Goal: Information Seeking & Learning: Learn about a topic

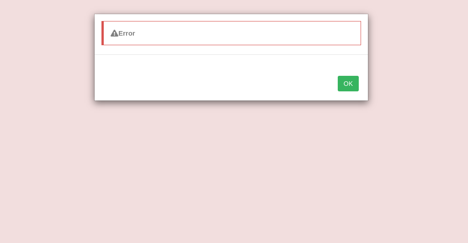
click at [342, 79] on button "OK" at bounding box center [348, 84] width 21 height 16
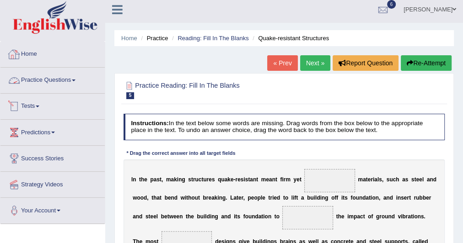
scroll to position [0, 0]
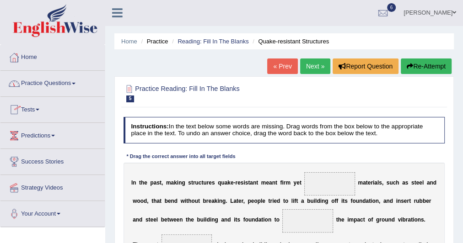
click at [35, 55] on link "Home" at bounding box center [52, 56] width 104 height 23
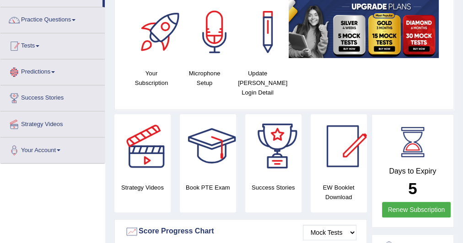
scroll to position [26, 0]
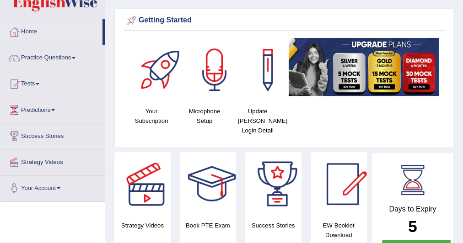
click at [75, 56] on link "Practice Questions" at bounding box center [52, 56] width 104 height 23
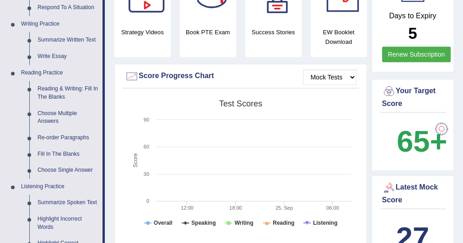
scroll to position [219, 0]
click at [76, 87] on link "Reading & Writing: Fill In The Blanks" at bounding box center [67, 93] width 69 height 24
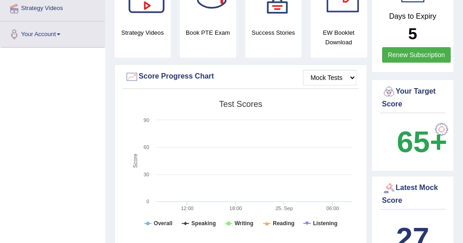
scroll to position [250, 0]
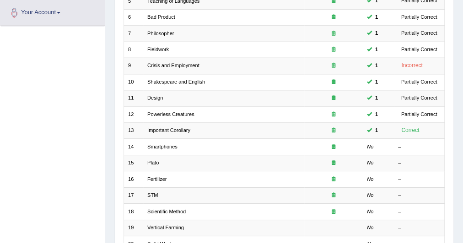
scroll to position [202, 0]
click at [168, 144] on link "Smartphones" at bounding box center [162, 146] width 30 height 5
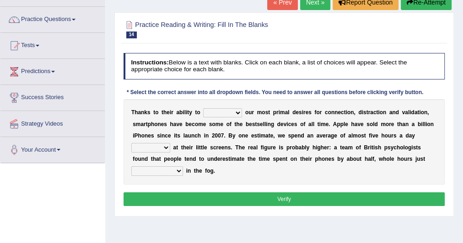
scroll to position [65, 0]
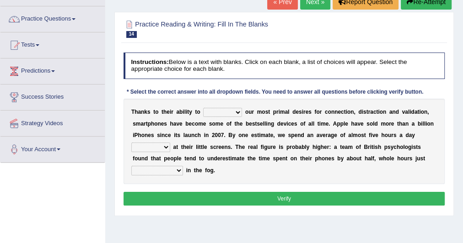
click at [214, 110] on select "hijack describe sharpen conserve" at bounding box center [222, 112] width 39 height 9
click at [203, 108] on select "hijack describe sharpen conserve" at bounding box center [222, 112] width 39 height 9
click at [207, 110] on select "hijack describe sharpen conserve" at bounding box center [222, 112] width 39 height 9
select select "describe"
click at [203, 108] on select "hijack describe sharpen conserve" at bounding box center [222, 112] width 39 height 9
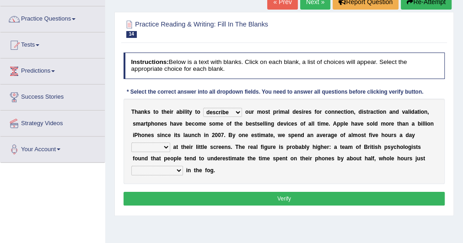
click at [164, 145] on select "watching waggling snoring staring" at bounding box center [150, 147] width 39 height 9
select select "watching"
click at [131, 143] on select "watching waggling snoring staring" at bounding box center [150, 147] width 39 height 9
click at [178, 172] on select "has evaporated evaporating evaporate evaporates" at bounding box center [157, 170] width 52 height 9
select select "evaporates"
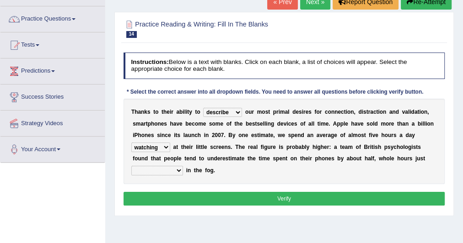
click at [131, 166] on select "has evaporated evaporating evaporate evaporates" at bounding box center [157, 170] width 52 height 9
click at [174, 199] on button "Verify" at bounding box center [285, 198] width 322 height 13
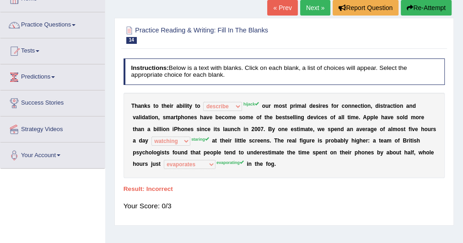
scroll to position [59, 0]
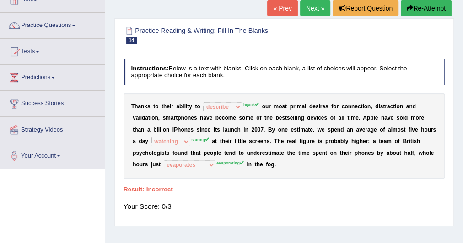
click at [412, 8] on button "Re-Attempt" at bounding box center [426, 8] width 51 height 16
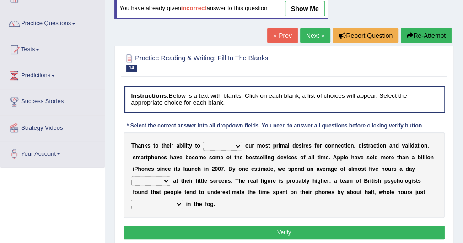
scroll to position [59, 0]
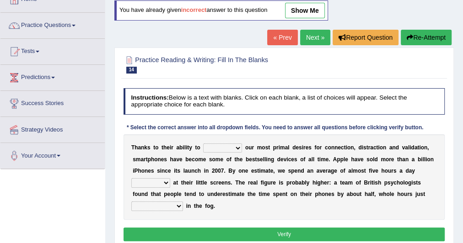
click at [235, 145] on select "hijack describe sharpen conserve" at bounding box center [222, 148] width 39 height 9
select select "hijack"
click at [203, 144] on select "hijack describe sharpen conserve" at bounding box center [222, 148] width 39 height 9
click at [167, 183] on select "watching waggling snoring staring" at bounding box center [150, 182] width 39 height 9
select select "staring"
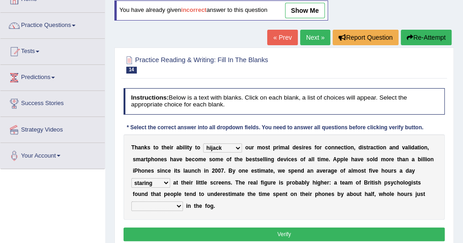
click at [131, 178] on select "watching waggling snoring staring" at bounding box center [150, 182] width 39 height 9
click at [177, 202] on select "has evaporated evaporating evaporate evaporates" at bounding box center [157, 206] width 52 height 9
select select "evaporating"
click at [131, 202] on select "has evaporated evaporating evaporate evaporates" at bounding box center [157, 206] width 52 height 9
click at [220, 148] on select "hijack describe sharpen conserve" at bounding box center [222, 148] width 39 height 9
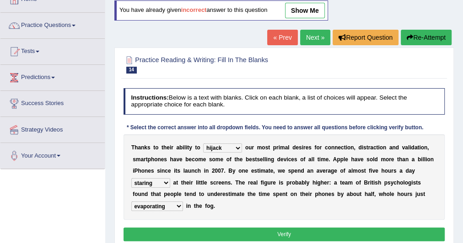
click at [249, 232] on button "Verify" at bounding box center [285, 234] width 322 height 13
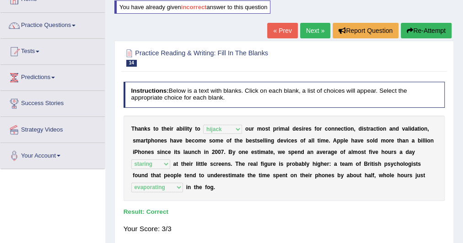
scroll to position [21, 0]
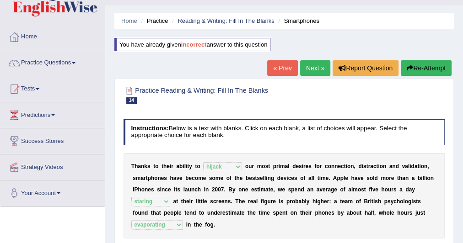
click at [314, 69] on link "Next »" at bounding box center [315, 68] width 30 height 16
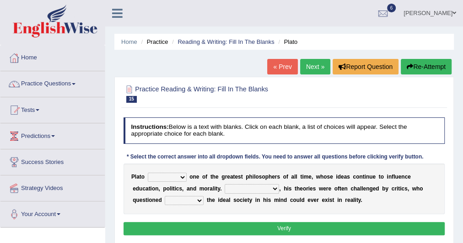
click at [180, 176] on select "keeps comes claims remains" at bounding box center [167, 177] width 39 height 9
select select "remains"
click at [148, 173] on select "keeps comes claims remains" at bounding box center [167, 177] width 39 height 9
click at [250, 194] on div "P l a t o keeps comes claims remains o n e o f t h e g r e a t e s t p h i l o …" at bounding box center [285, 189] width 322 height 51
click at [250, 190] on select "Notwithstanding So However Whatever" at bounding box center [252, 188] width 54 height 9
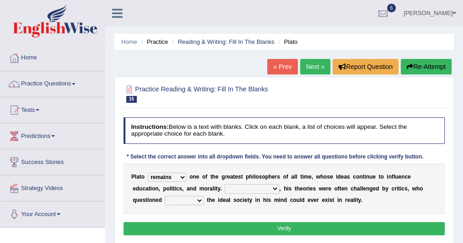
select select "However"
click at [225, 184] on select "Notwithstanding So However Whatever" at bounding box center [252, 188] width 54 height 9
click at [195, 202] on select "which what that whether" at bounding box center [184, 200] width 39 height 9
select select "that"
click at [165, 196] on select "which what that whether" at bounding box center [184, 200] width 39 height 9
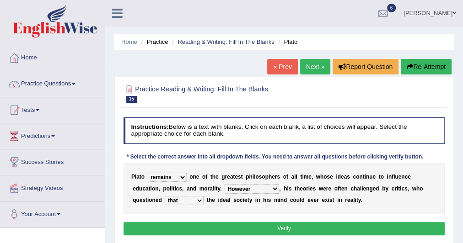
click at [204, 226] on button "Verify" at bounding box center [285, 228] width 322 height 13
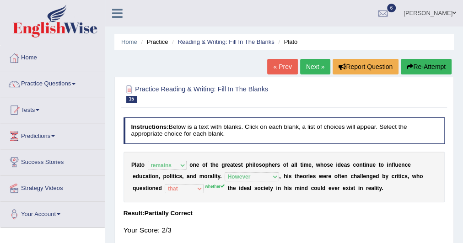
click at [306, 64] on link "Next »" at bounding box center [315, 67] width 30 height 16
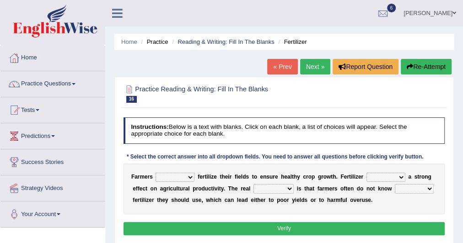
click at [176, 177] on select "must should need can" at bounding box center [175, 177] width 39 height 9
select select "must"
click at [156, 173] on select "must should need can" at bounding box center [175, 177] width 39 height 9
click at [377, 175] on select "has had have having" at bounding box center [385, 177] width 39 height 9
select select "have"
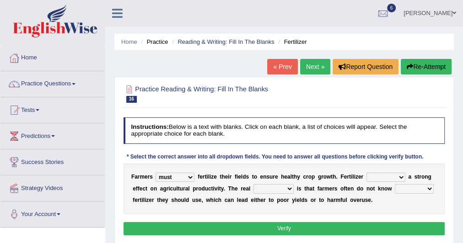
click at [366, 173] on select "has had have having" at bounding box center [385, 177] width 39 height 9
click at [294, 188] on b at bounding box center [295, 189] width 3 height 6
click at [291, 189] on select "problem question conclusion answer" at bounding box center [273, 188] width 40 height 9
select select "problem"
click at [253, 184] on select "problem question conclusion answer" at bounding box center [273, 188] width 40 height 9
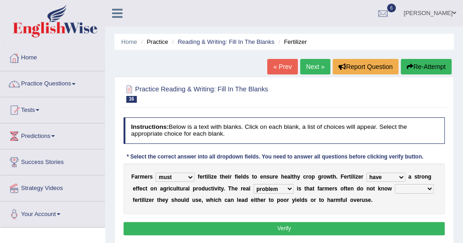
click at [409, 189] on select "how much how many however so much" at bounding box center [414, 188] width 39 height 9
select select "how much"
click at [395, 184] on select "how much how many however so much" at bounding box center [414, 188] width 39 height 9
click at [323, 226] on button "Verify" at bounding box center [285, 228] width 322 height 13
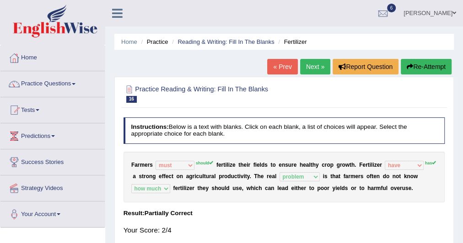
click at [316, 67] on link "Next »" at bounding box center [315, 67] width 30 height 16
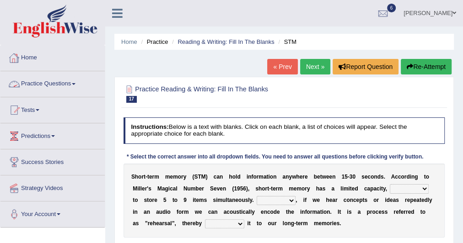
click at [52, 82] on link "Practice Questions" at bounding box center [52, 82] width 104 height 23
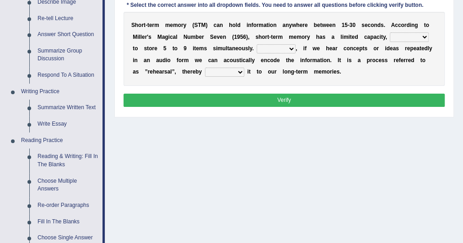
scroll to position [163, 0]
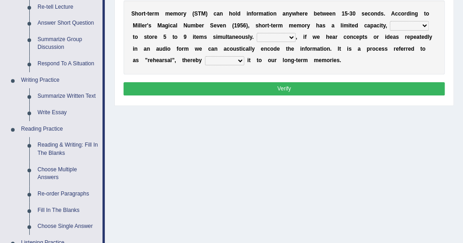
click at [68, 139] on link "Reading & Writing: Fill In The Blanks" at bounding box center [67, 149] width 69 height 24
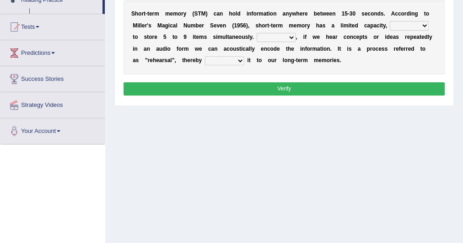
scroll to position [196, 0]
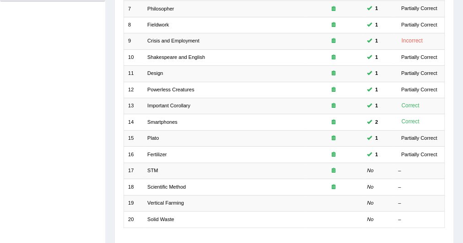
scroll to position [226, 0]
click at [154, 168] on link "STM" at bounding box center [152, 170] width 11 height 5
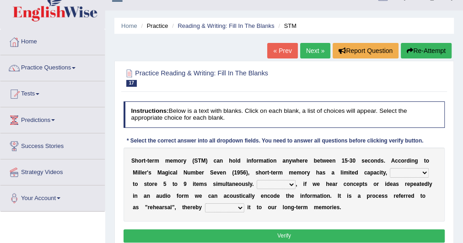
scroll to position [18, 0]
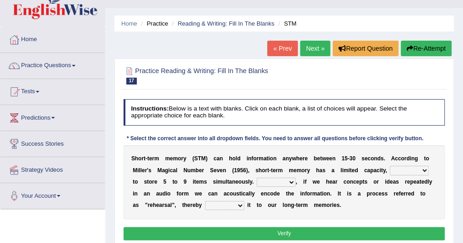
click at [400, 171] on select "being able is able be able unable" at bounding box center [409, 170] width 39 height 9
select select "unable"
click at [390, 166] on select "being able is able be able unable" at bounding box center [409, 170] width 39 height 9
click at [274, 179] on select "However So Moreover Therefore" at bounding box center [276, 182] width 39 height 9
select select "Therefore"
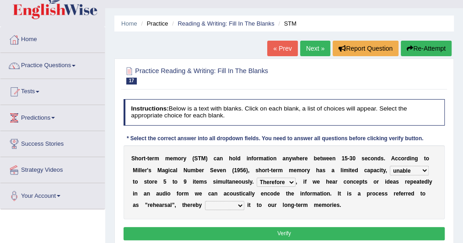
click at [257, 178] on select "However So Moreover Therefore" at bounding box center [276, 182] width 39 height 9
click at [213, 206] on select "commit commits commiting commited" at bounding box center [224, 205] width 39 height 9
select select "commited"
click at [205, 201] on select "commit commits commiting commited" at bounding box center [224, 205] width 39 height 9
click at [210, 230] on button "Verify" at bounding box center [285, 233] width 322 height 13
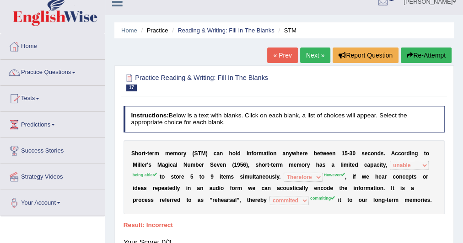
scroll to position [11, 0]
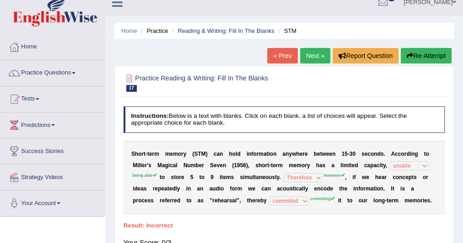
click at [419, 54] on button "Re-Attempt" at bounding box center [426, 56] width 51 height 16
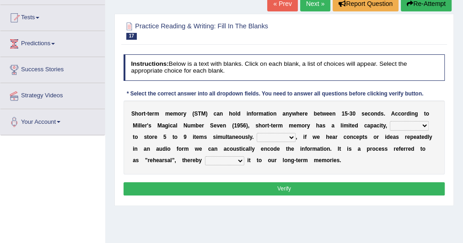
scroll to position [93, 0]
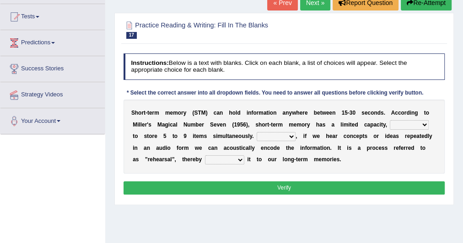
click at [405, 124] on select "being able is able be able unable" at bounding box center [409, 124] width 39 height 9
select select "being able"
click at [390, 120] on select "being able is able be able unable" at bounding box center [409, 124] width 39 height 9
click at [283, 132] on select "However So Moreover Therefore" at bounding box center [276, 136] width 39 height 9
select select "However"
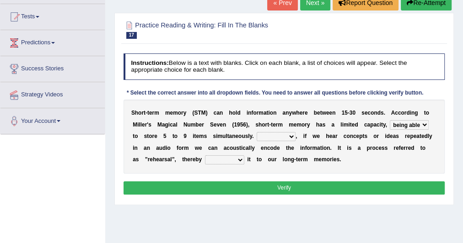
click at [257, 132] on select "However So Moreover Therefore" at bounding box center [276, 136] width 39 height 9
click at [227, 159] on select "commit commits commiting commited" at bounding box center [224, 160] width 39 height 9
select select "commiting"
click at [205, 156] on select "commit commits commiting commited" at bounding box center [224, 160] width 39 height 9
click at [244, 186] on button "Verify" at bounding box center [285, 188] width 322 height 13
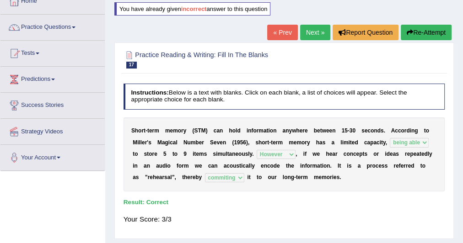
scroll to position [57, 0]
click at [307, 28] on link "Next »" at bounding box center [315, 33] width 30 height 16
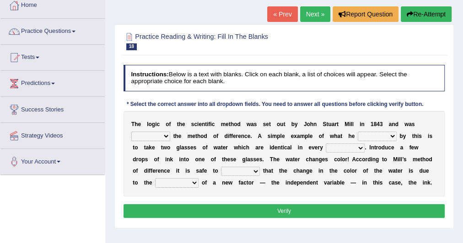
scroll to position [52, 0]
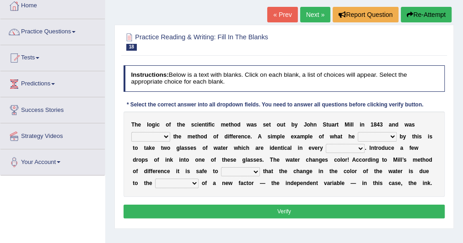
click at [163, 137] on select "pointed claimed demanded named" at bounding box center [150, 136] width 39 height 9
select select "named"
click at [131, 132] on select "pointed claimed demanded named" at bounding box center [150, 136] width 39 height 9
click at [365, 135] on select "capped charged found meant" at bounding box center [377, 136] width 39 height 9
select select "meant"
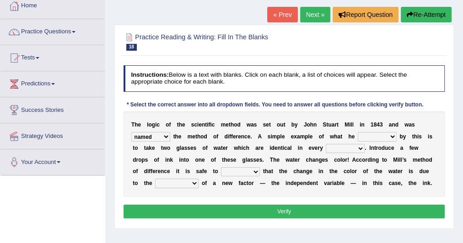
click at [358, 132] on select "capped charged found meant" at bounding box center [377, 136] width 39 height 9
click at [351, 149] on select "thought identity measure respect" at bounding box center [345, 148] width 39 height 9
select select "measure"
click at [326, 144] on select "thought identity measure respect" at bounding box center [345, 148] width 39 height 9
click at [252, 171] on select "assume discuss prefer acclaim" at bounding box center [240, 171] width 39 height 9
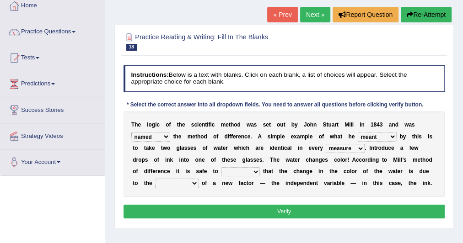
select select "prefer"
click at [221, 167] on select "assume discuss prefer acclaim" at bounding box center [240, 171] width 39 height 9
click at [191, 184] on select "introduction magnitude preparation purification" at bounding box center [176, 183] width 43 height 9
select select "preparation"
click at [155, 179] on select "introduction magnitude preparation purification" at bounding box center [176, 183] width 43 height 9
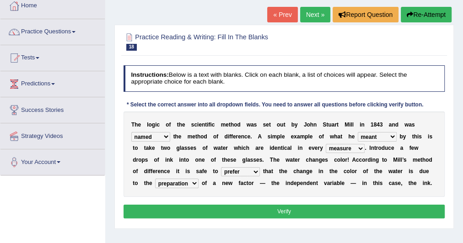
click at [203, 213] on button "Verify" at bounding box center [285, 211] width 322 height 13
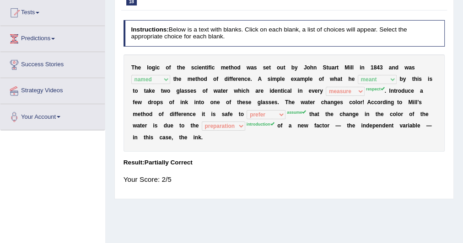
scroll to position [0, 0]
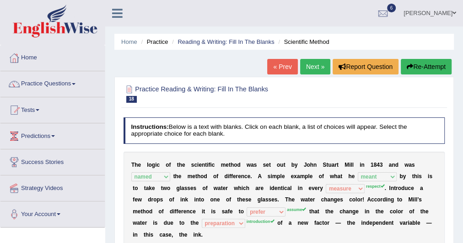
click at [320, 64] on link "Next »" at bounding box center [315, 67] width 30 height 16
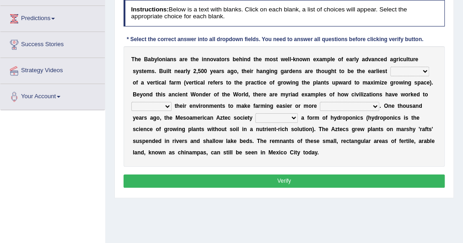
scroll to position [118, 0]
click at [394, 67] on select "prototype failure discredit protocol" at bounding box center [409, 71] width 39 height 9
select select "discredit"
click at [390, 67] on select "prototype failure discredit protocol" at bounding box center [409, 71] width 39 height 9
click at [164, 105] on select "manipulate escape respect disarrange" at bounding box center [151, 106] width 40 height 9
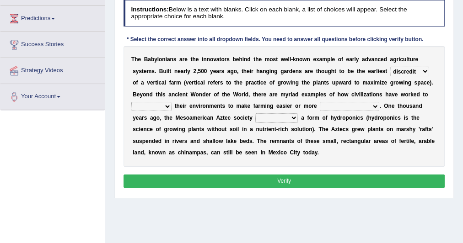
select select "escape"
click at [131, 102] on select "manipulate escape respect disarrange" at bounding box center [151, 106] width 40 height 9
click at [320, 106] on select "productive constructive connective counterproductive" at bounding box center [349, 106] width 59 height 9
select select "productive"
click at [320, 102] on select "productive constructive connective counterproductive" at bounding box center [349, 106] width 59 height 9
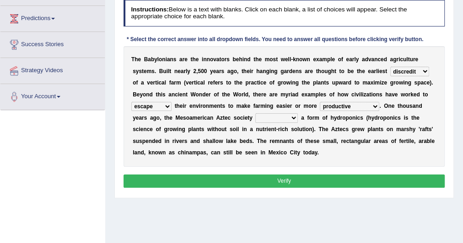
click at [270, 118] on select "domineered volunteered pioneered engineered" at bounding box center [276, 117] width 43 height 9
select select "volunteered"
click at [255, 113] on select "domineered volunteered pioneered engineered" at bounding box center [276, 117] width 43 height 9
click at [264, 177] on button "Verify" at bounding box center [285, 181] width 322 height 13
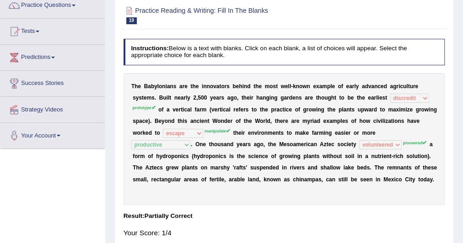
scroll to position [0, 0]
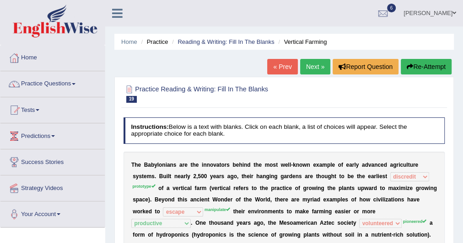
click at [311, 65] on link "Next »" at bounding box center [315, 67] width 30 height 16
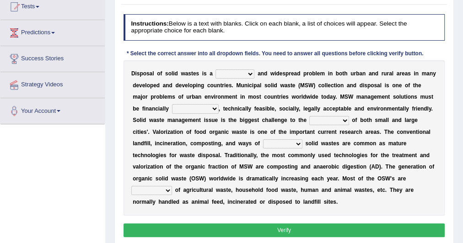
scroll to position [102, 0]
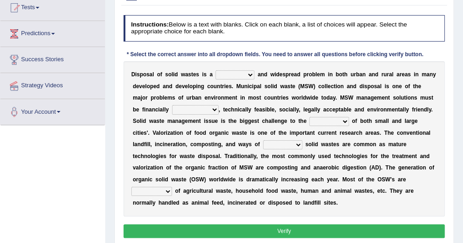
click at [229, 78] on select "slanting stinging stalling shafting" at bounding box center [234, 74] width 39 height 9
select select "stalling"
click at [215, 70] on select "slanting stinging stalling shafting" at bounding box center [234, 74] width 39 height 9
click at [209, 110] on select "unattainable sustainable objectionable treasonable" at bounding box center [195, 109] width 47 height 9
select select "sustainable"
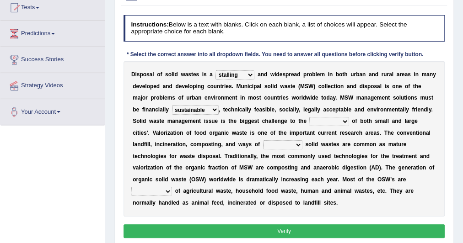
click at [172, 105] on select "unattainable sustainable objectionable treasonable" at bounding box center [195, 109] width 47 height 9
click at [313, 118] on select "plants culture authorities history" at bounding box center [328, 121] width 39 height 9
click at [309, 117] on select "plants culture authorities history" at bounding box center [328, 121] width 39 height 9
click at [319, 121] on select "plants culture authorities history" at bounding box center [328, 121] width 39 height 9
select select "plants"
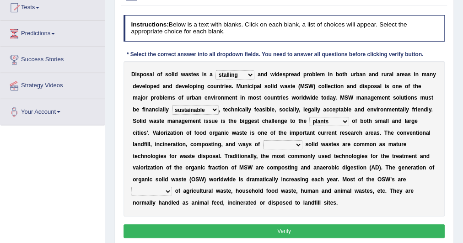
click at [309, 117] on select "plants culture authorities history" at bounding box center [328, 121] width 39 height 9
click at [269, 144] on select "reserving preserving deserving handling" at bounding box center [282, 144] width 39 height 9
select select "preserving"
click at [263, 140] on select "reserving preserving deserving handling" at bounding box center [282, 144] width 39 height 9
click at [406, 179] on b at bounding box center [407, 180] width 3 height 6
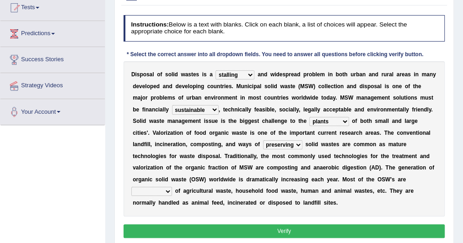
click at [172, 187] on select "composed disposed composing disposing" at bounding box center [151, 191] width 41 height 9
select select "composing"
click at [172, 187] on select "composed disposed composing disposing" at bounding box center [151, 191] width 41 height 9
click at [350, 226] on button "Verify" at bounding box center [285, 231] width 322 height 13
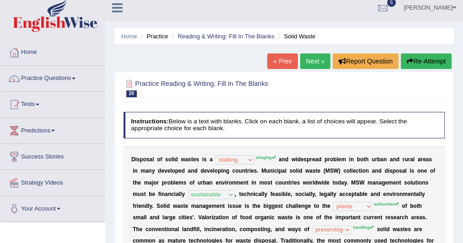
scroll to position [5, 0]
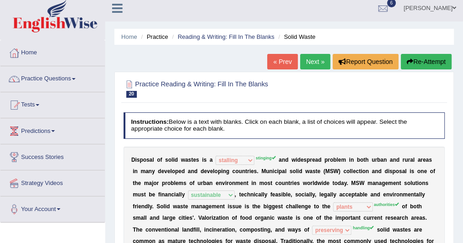
click at [314, 64] on link "Next »" at bounding box center [315, 62] width 30 height 16
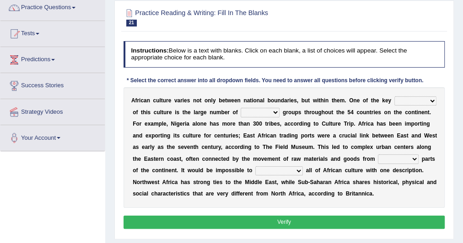
scroll to position [77, 0]
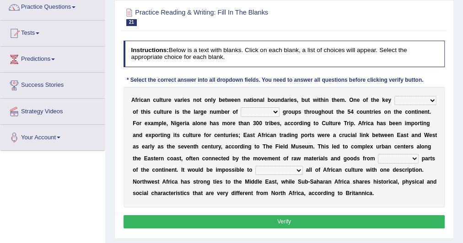
click at [397, 101] on select "conjectures features issues doubts" at bounding box center [415, 100] width 42 height 9
select select "features"
click at [394, 96] on select "conjectures features issues doubts" at bounding box center [415, 100] width 42 height 9
click at [264, 110] on select "ethic ethnic eugenic epic" at bounding box center [260, 112] width 39 height 9
select select "ethnic"
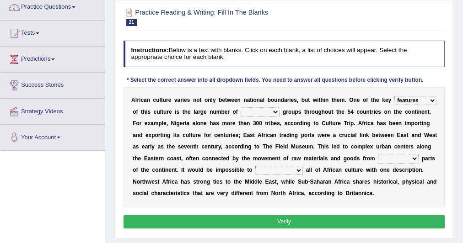
click at [241, 108] on select "ethic ethnic eugenic epic" at bounding box center [260, 112] width 39 height 9
click at [271, 110] on select "ethic ethnic eugenic epic" at bounding box center [260, 112] width 39 height 9
click at [382, 158] on select "forelocked interlocked unlocked landlocked" at bounding box center [398, 158] width 41 height 9
select select "interlocked"
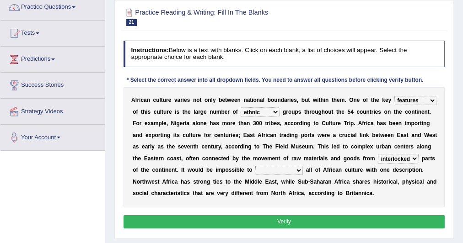
click at [378, 154] on select "forelocked interlocked unlocked landlocked" at bounding box center [398, 158] width 41 height 9
click at [264, 169] on select "characterize conceptualize symbolize synthesize" at bounding box center [279, 170] width 48 height 9
select select "symbolize"
click at [255, 166] on select "characterize conceptualize symbolize synthesize" at bounding box center [279, 170] width 48 height 9
click at [261, 221] on button "Verify" at bounding box center [285, 221] width 322 height 13
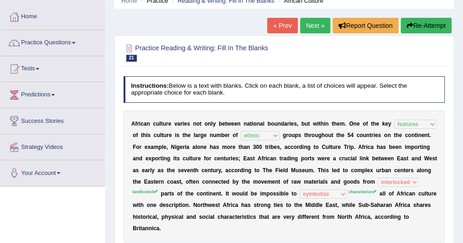
scroll to position [41, 0]
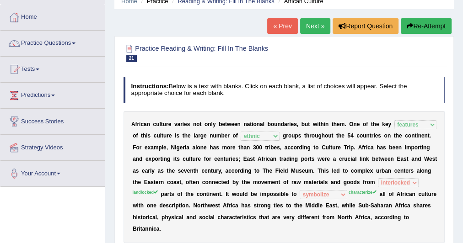
click at [308, 26] on link "Next »" at bounding box center [315, 26] width 30 height 16
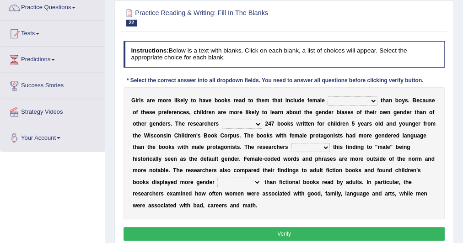
scroll to position [80, 0]
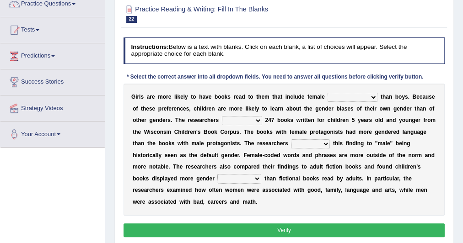
click at [328, 97] on select "protagonists cosmogonists agonists expressionists" at bounding box center [353, 97] width 50 height 9
select select "protagonists"
click at [328, 93] on select "protagonists cosmogonists agonists expressionists" at bounding box center [353, 97] width 50 height 9
click at [229, 118] on select "hydrolyzed paralyzed catalyzed analyzed" at bounding box center [242, 120] width 40 height 9
click at [222, 116] on select "hydrolyzed paralyzed catalyzed analyzed" at bounding box center [242, 120] width 40 height 9
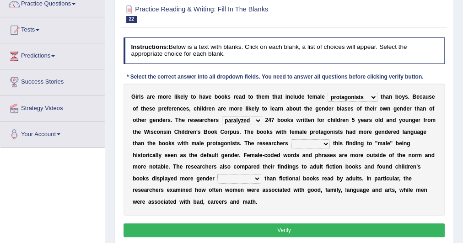
click at [243, 118] on select "hydrolyzed paralyzed catalyzed analyzed" at bounding box center [242, 120] width 40 height 9
select select "analyzed"
click at [222, 116] on select "hydrolyzed paralyzed catalyzed analyzed" at bounding box center [242, 120] width 40 height 9
click at [307, 141] on select "contribute tribute distribute attribute" at bounding box center [310, 144] width 39 height 9
select select "contribute"
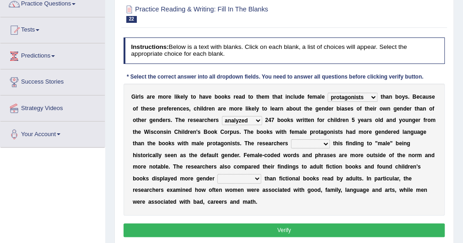
click at [291, 140] on select "contribute tribute distribute attribute" at bounding box center [310, 144] width 39 height 9
click at [242, 182] on select "stereotypes teletypes prototypes electrotypes" at bounding box center [239, 178] width 44 height 9
select select "prototypes"
click at [217, 174] on select "stereotypes teletypes prototypes electrotypes" at bounding box center [239, 178] width 44 height 9
click at [239, 229] on button "Verify" at bounding box center [285, 230] width 322 height 13
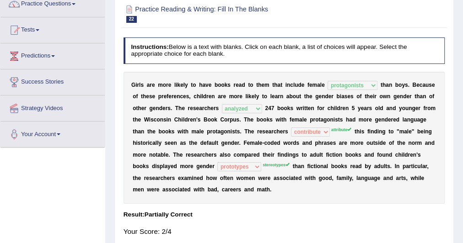
scroll to position [0, 0]
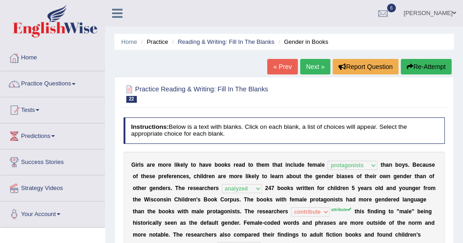
click at [312, 67] on link "Next »" at bounding box center [315, 67] width 30 height 16
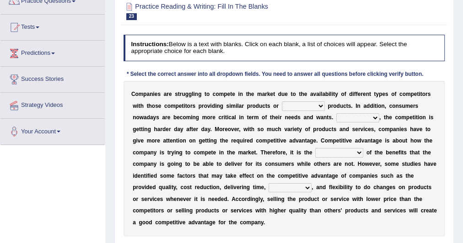
scroll to position [83, 0]
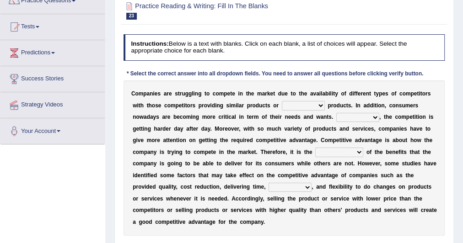
click at [293, 103] on select "constitution restitution substitution institution" at bounding box center [303, 105] width 43 height 9
select select "substitution"
click at [282, 101] on select "constitution restitution substitution institution" at bounding box center [303, 105] width 43 height 9
click at [350, 113] on select "However Instead Additionally Therefore" at bounding box center [357, 117] width 43 height 9
select select "However"
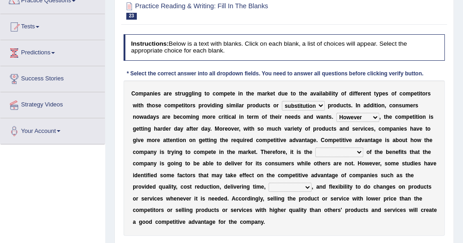
click at [336, 113] on select "However Instead Additionally Therefore" at bounding box center [357, 117] width 43 height 9
click at [328, 150] on select "dissemination ordination determination incarnation" at bounding box center [339, 152] width 48 height 9
select select "determination"
click at [315, 148] on select "dissemination ordination determination incarnation" at bounding box center [339, 152] width 48 height 9
click at [301, 188] on select "captivation aggregation deprivation innovation" at bounding box center [290, 187] width 43 height 9
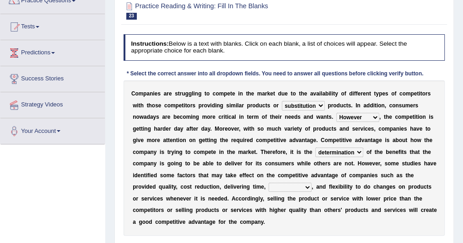
select select "captivation"
click at [269, 183] on select "captivation aggregation deprivation innovation" at bounding box center [290, 187] width 43 height 9
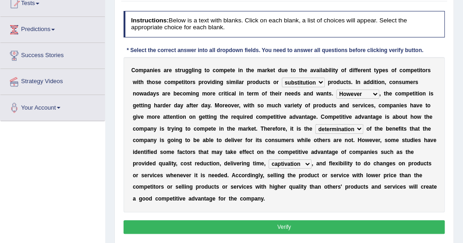
scroll to position [109, 0]
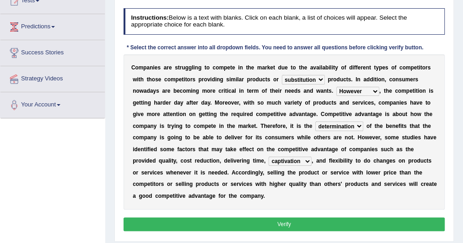
click at [290, 222] on button "Verify" at bounding box center [285, 224] width 322 height 13
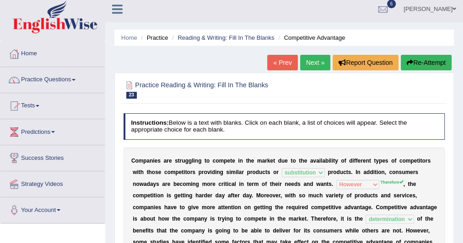
scroll to position [0, 0]
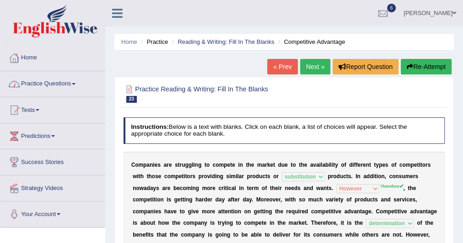
click at [40, 83] on link "Practice Questions" at bounding box center [52, 82] width 104 height 23
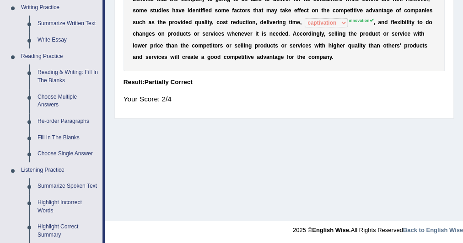
scroll to position [239, 0]
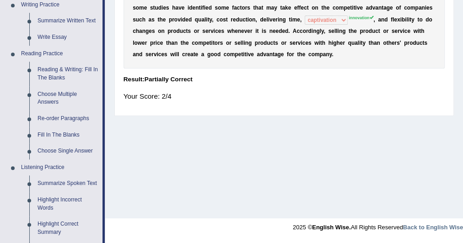
click at [59, 130] on link "Fill In The Blanks" at bounding box center [67, 135] width 69 height 16
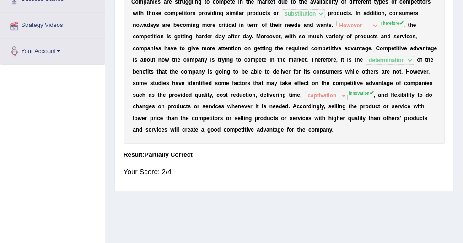
scroll to position [109, 0]
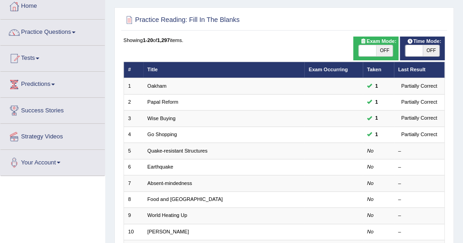
scroll to position [55, 0]
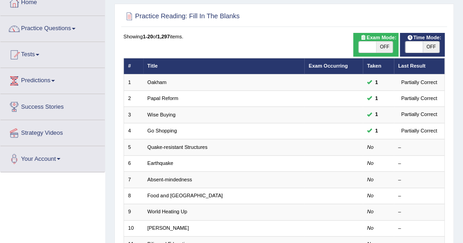
click at [154, 146] on link "Quake-resistant Structures" at bounding box center [177, 147] width 60 height 5
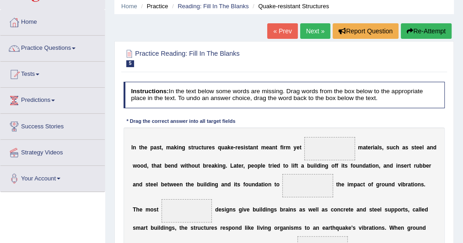
scroll to position [35, 0]
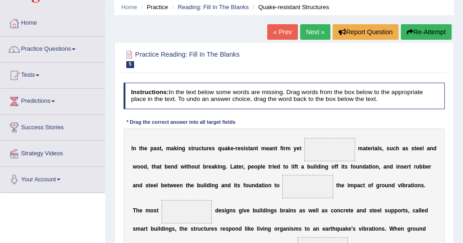
click at [313, 29] on link "Next »" at bounding box center [315, 32] width 30 height 16
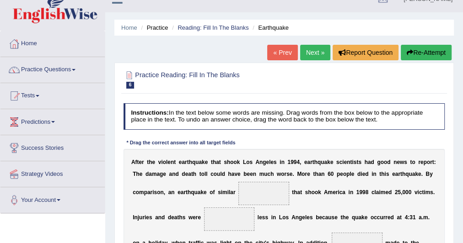
scroll to position [14, 0]
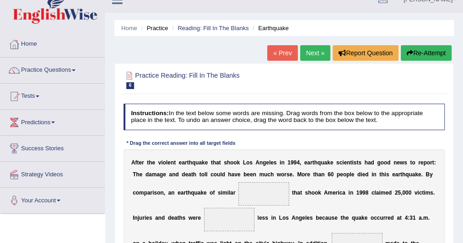
click at [284, 51] on link "« Prev" at bounding box center [282, 53] width 30 height 16
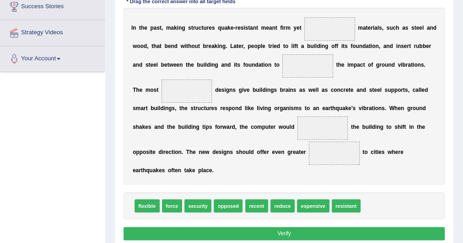
scroll to position [156, 0]
drag, startPoint x: 316, startPoint y: 202, endPoint x: 342, endPoint y: 0, distance: 203.9
click at [342, 0] on div "Instructions: In the text below some words are missing. Drag words from the box…" at bounding box center [283, 102] width 325 height 289
drag, startPoint x: 318, startPoint y: 204, endPoint x: 335, endPoint y: -5, distance: 209.7
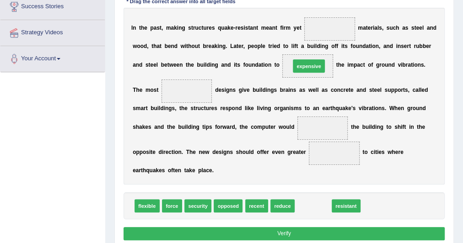
drag, startPoint x: 307, startPoint y: 207, endPoint x: 302, endPoint y: 41, distance: 165.7
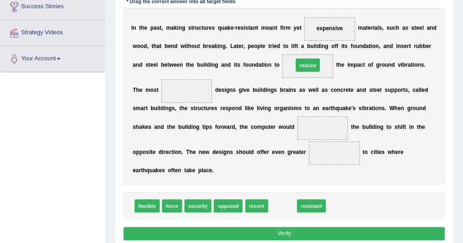
drag, startPoint x: 277, startPoint y: 202, endPoint x: 307, endPoint y: 36, distance: 168.3
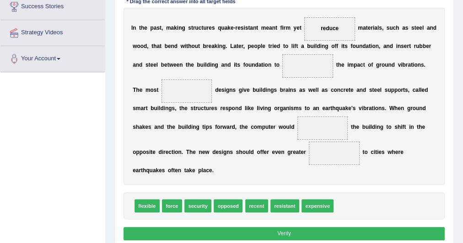
drag, startPoint x: 329, startPoint y: 24, endPoint x: 306, endPoint y: 63, distance: 45.3
click at [306, 63] on div "I n t h e p a s t , m a k i n g s t r u c t u r e s q u a k e - r e s i s t a n…" at bounding box center [285, 96] width 322 height 177
drag, startPoint x: 334, startPoint y: 24, endPoint x: 317, endPoint y: 48, distance: 29.9
click at [317, 48] on div "I n t h e p a s t , m a k i n g s t r u c t u r e s q u a k e - r e s i s t a n…" at bounding box center [285, 96] width 322 height 177
drag, startPoint x: 326, startPoint y: 32, endPoint x: 319, endPoint y: 41, distance: 11.2
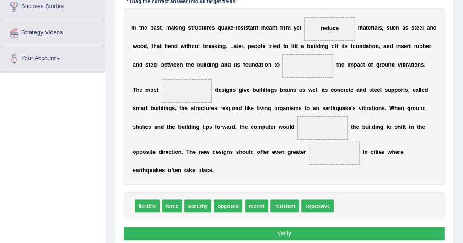
click at [319, 41] on div "I n t h e p a s t , m a k i n g s t r u c t u r e s q u a k e - r e s i s t a n…" at bounding box center [285, 96] width 322 height 177
click at [326, 29] on span "reduce" at bounding box center [330, 28] width 18 height 6
drag, startPoint x: 326, startPoint y: 29, endPoint x: 303, endPoint y: 85, distance: 59.9
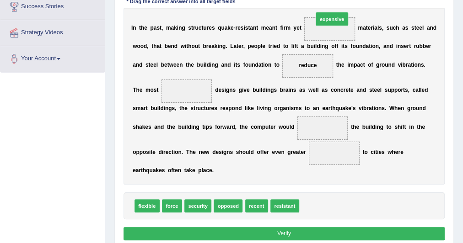
drag, startPoint x: 320, startPoint y: 203, endPoint x: 338, endPoint y: -11, distance: 214.8
drag, startPoint x: 328, startPoint y: 203, endPoint x: 338, endPoint y: 11, distance: 192.0
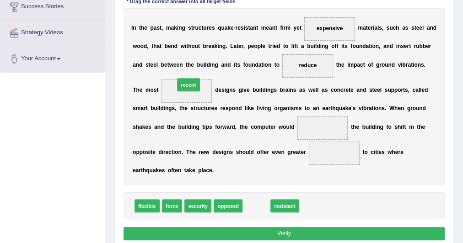
drag, startPoint x: 256, startPoint y: 204, endPoint x: 176, endPoint y: 61, distance: 163.7
click at [176, 61] on div "Instructions: In the text below some words are missing. Drag words from the box…" at bounding box center [283, 102] width 325 height 289
drag, startPoint x: 253, startPoint y: 205, endPoint x: 178, endPoint y: 81, distance: 145.3
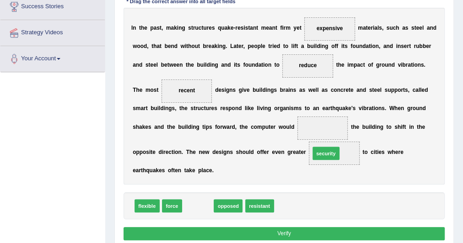
drag, startPoint x: 191, startPoint y: 203, endPoint x: 343, endPoint y: 141, distance: 164.0
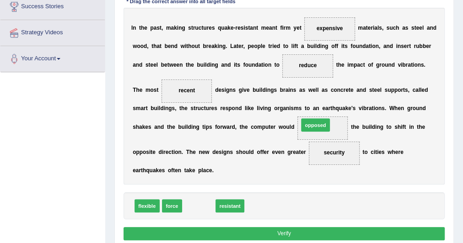
drag, startPoint x: 203, startPoint y: 204, endPoint x: 345, endPoint y: 112, distance: 169.5
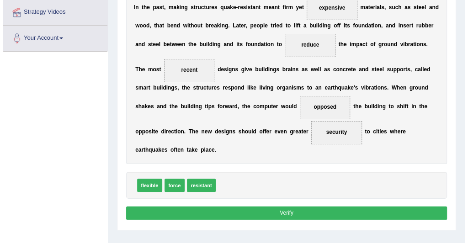
scroll to position [177, 0]
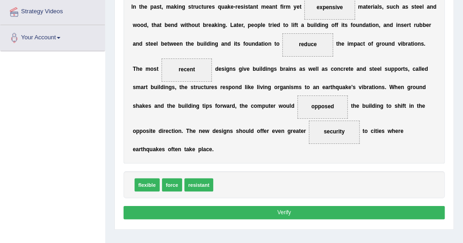
click at [261, 209] on button "Verify" at bounding box center [285, 212] width 322 height 13
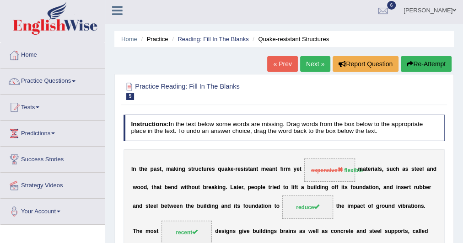
scroll to position [0, 0]
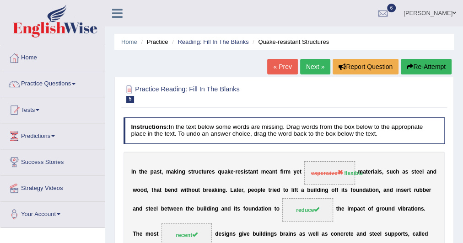
click at [316, 66] on link "Next »" at bounding box center [315, 67] width 30 height 16
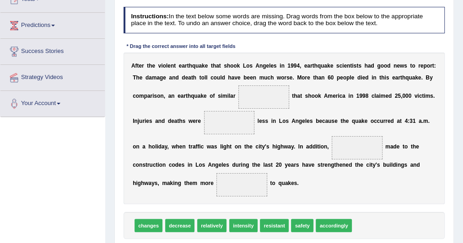
scroll to position [110, 0]
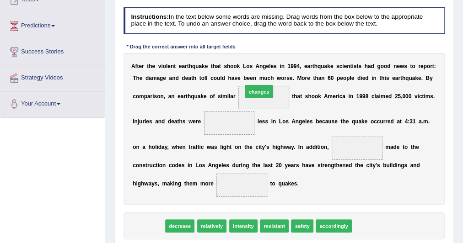
drag, startPoint x: 153, startPoint y: 226, endPoint x: 283, endPoint y: 67, distance: 204.8
click at [283, 67] on div "Instructions: In the text below some words are missing. Drag words from the box…" at bounding box center [283, 136] width 325 height 264
drag, startPoint x: 145, startPoint y: 226, endPoint x: 323, endPoint y: 86, distance: 226.4
click at [323, 86] on div "Instructions: In the text below some words are missing. Drag words from the box…" at bounding box center [283, 136] width 325 height 264
drag, startPoint x: 143, startPoint y: 226, endPoint x: 255, endPoint y: 76, distance: 187.9
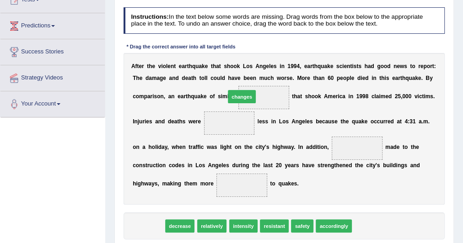
click at [255, 76] on div "Instructions: In the text below some words are missing. Drag words from the box…" at bounding box center [283, 136] width 325 height 264
drag, startPoint x: 151, startPoint y: 224, endPoint x: 295, endPoint y: 100, distance: 190.4
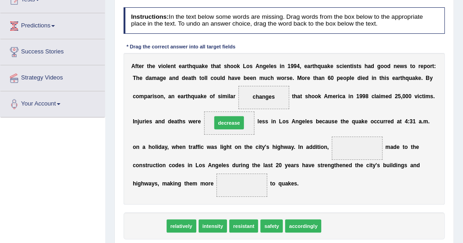
drag, startPoint x: 152, startPoint y: 223, endPoint x: 246, endPoint y: 102, distance: 153.0
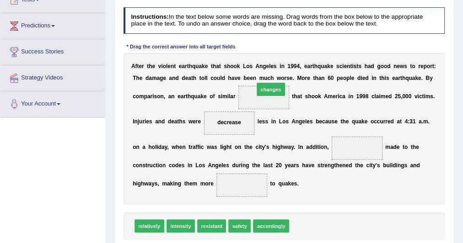
drag, startPoint x: 298, startPoint y: 226, endPoint x: 257, endPoint y: 65, distance: 166.2
click at [257, 65] on div "Instructions: In the text below some words are missing. Drag words from the box…" at bounding box center [283, 136] width 325 height 264
drag, startPoint x: 306, startPoint y: 221, endPoint x: 264, endPoint y: 74, distance: 152.6
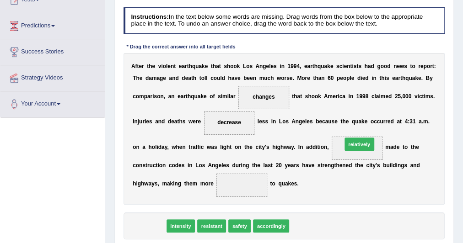
drag, startPoint x: 159, startPoint y: 221, endPoint x: 407, endPoint y: 124, distance: 266.3
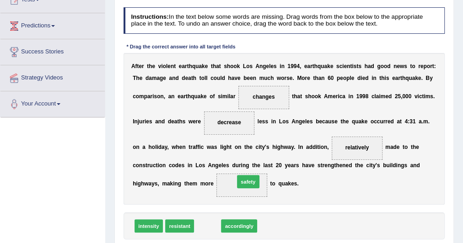
drag, startPoint x: 207, startPoint y: 223, endPoint x: 255, endPoint y: 171, distance: 70.6
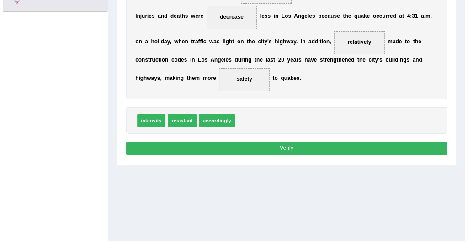
scroll to position [220, 0]
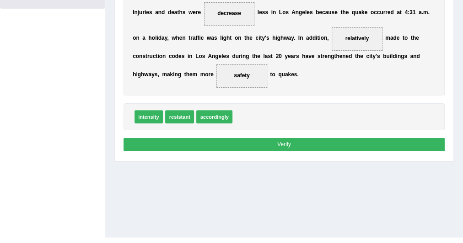
click at [287, 141] on button "Verify" at bounding box center [285, 144] width 322 height 13
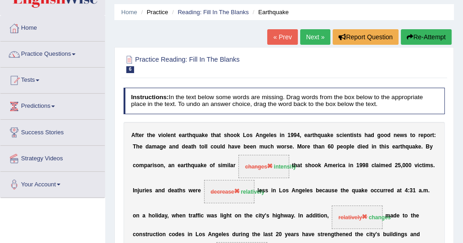
scroll to position [29, 0]
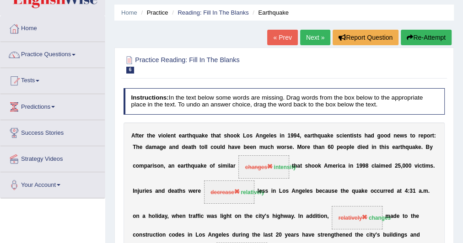
click at [407, 35] on icon "button" at bounding box center [410, 37] width 6 height 6
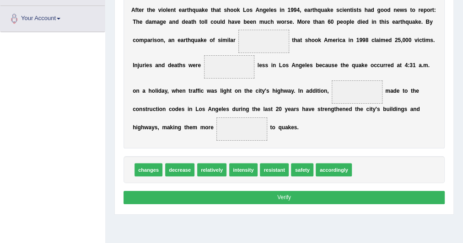
scroll to position [197, 0]
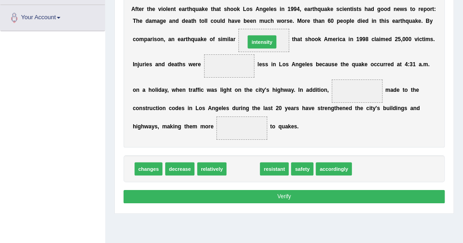
drag, startPoint x: 233, startPoint y: 168, endPoint x: 255, endPoint y: 19, distance: 151.2
click at [255, 19] on div "Instructions: In the text below some words are missing. Drag words from the box…" at bounding box center [283, 78] width 325 height 264
drag, startPoint x: 237, startPoint y: 167, endPoint x: 292, endPoint y: 32, distance: 146.5
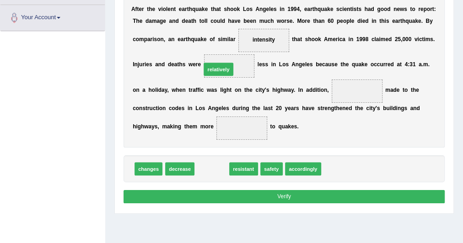
drag, startPoint x: 205, startPoint y: 166, endPoint x: 213, endPoint y: 49, distance: 116.5
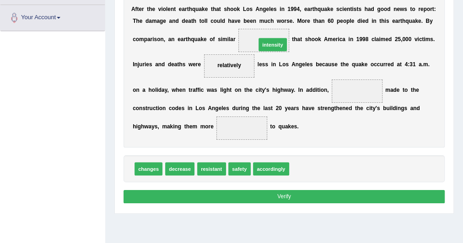
drag, startPoint x: 297, startPoint y: 166, endPoint x: 257, endPoint y: 12, distance: 159.3
click at [257, 12] on div "Instructions: In the text below some words are missing. Drag words from the box…" at bounding box center [283, 78] width 325 height 264
drag, startPoint x: 309, startPoint y: 167, endPoint x: 257, endPoint y: 2, distance: 172.6
click at [257, 2] on div "Instructions: In the text below some words are missing. Drag words from the box…" at bounding box center [283, 78] width 325 height 264
drag, startPoint x: 301, startPoint y: 161, endPoint x: 261, endPoint y: 34, distance: 133.0
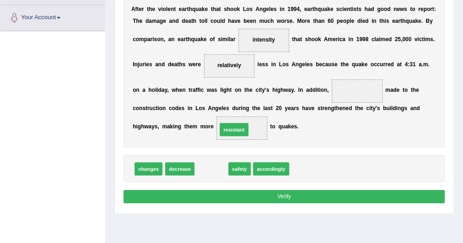
drag, startPoint x: 215, startPoint y: 163, endPoint x: 242, endPoint y: 118, distance: 52.9
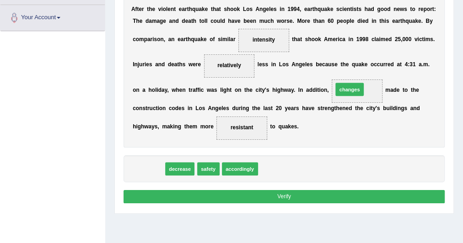
drag, startPoint x: 155, startPoint y: 164, endPoint x: 392, endPoint y: 70, distance: 254.9
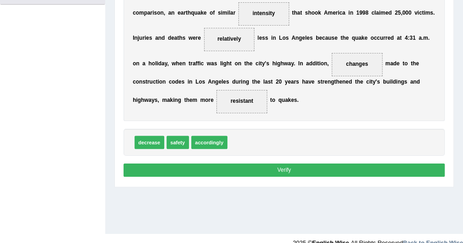
scroll to position [224, 0]
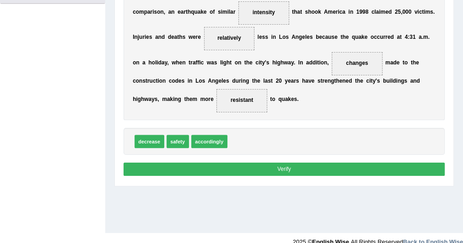
click at [289, 169] on button "Verify" at bounding box center [285, 169] width 322 height 13
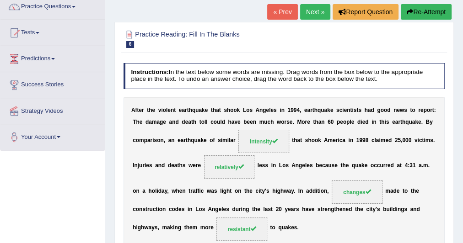
scroll to position [0, 0]
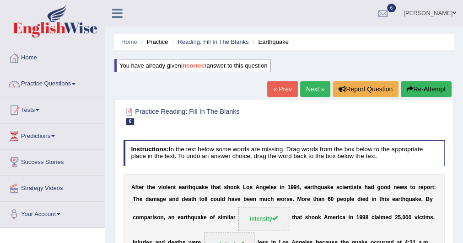
click at [309, 87] on link "Next »" at bounding box center [315, 89] width 30 height 16
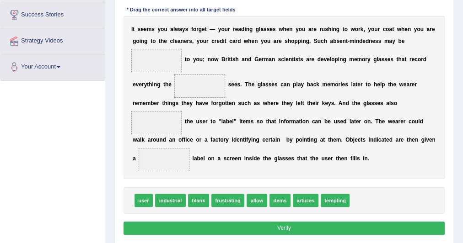
scroll to position [148, 0]
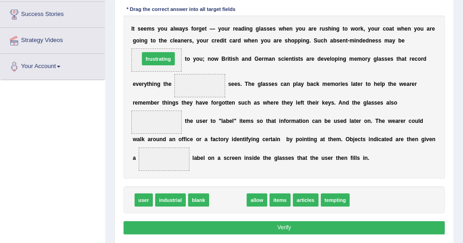
drag, startPoint x: 225, startPoint y: 201, endPoint x: 143, endPoint y: 36, distance: 184.3
click at [143, 36] on div "Instructions: In the text below some words are missing. Drag words from the box…" at bounding box center [283, 103] width 325 height 275
drag, startPoint x: 215, startPoint y: 199, endPoint x: 125, endPoint y: 27, distance: 194.0
click at [125, 27] on div "Instructions: In the text below some words are missing. Drag words from the box…" at bounding box center [283, 103] width 325 height 275
drag, startPoint x: 216, startPoint y: 199, endPoint x: 142, endPoint y: 59, distance: 157.6
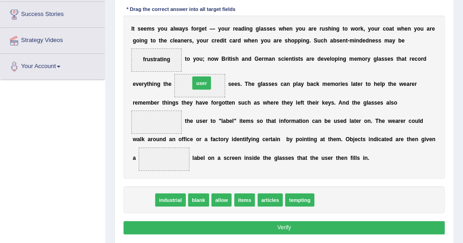
drag, startPoint x: 142, startPoint y: 198, endPoint x: 210, endPoint y: 62, distance: 151.6
click at [210, 62] on div "Instructions: In the text below some words are missing. Drag words from the box…" at bounding box center [283, 103] width 325 height 275
drag, startPoint x: 144, startPoint y: 201, endPoint x: 216, endPoint y: 70, distance: 150.5
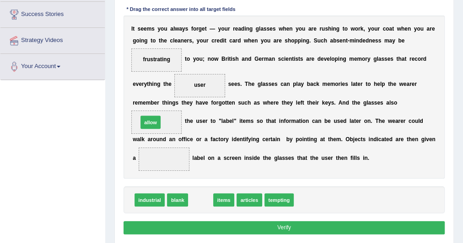
drag, startPoint x: 195, startPoint y: 197, endPoint x: 136, endPoint y: 106, distance: 108.9
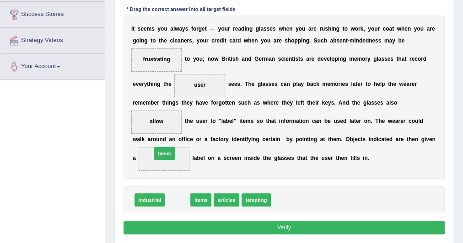
drag, startPoint x: 173, startPoint y: 195, endPoint x: 156, endPoint y: 140, distance: 57.3
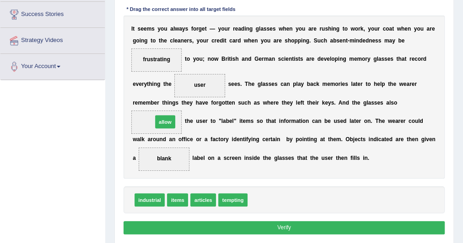
drag, startPoint x: 262, startPoint y: 200, endPoint x: 148, endPoint y: 106, distance: 147.5
click at [240, 229] on button "Verify" at bounding box center [285, 227] width 322 height 13
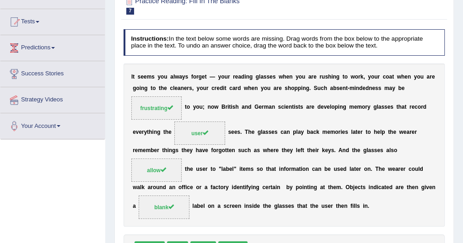
scroll to position [0, 0]
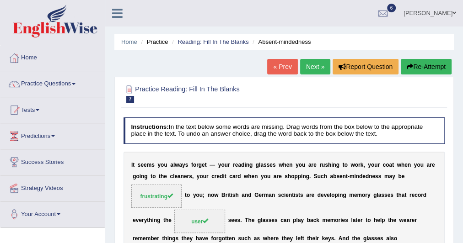
click at [313, 64] on link "Next »" at bounding box center [315, 67] width 30 height 16
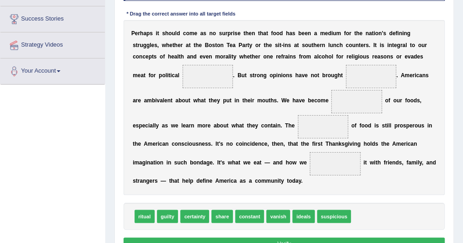
scroll to position [143, 0]
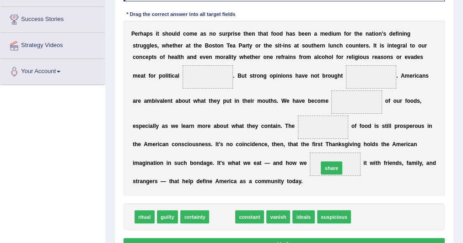
drag, startPoint x: 223, startPoint y: 215, endPoint x: 352, endPoint y: 158, distance: 140.7
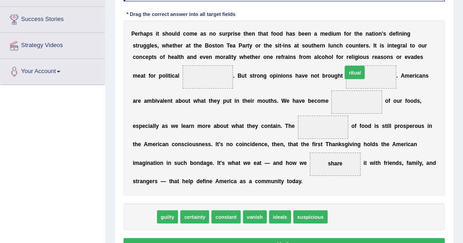
drag, startPoint x: 144, startPoint y: 213, endPoint x: 392, endPoint y: 43, distance: 300.5
click at [392, 43] on div "Instructions: In the text below some words are missing. Drag words from the box…" at bounding box center [283, 114] width 325 height 287
drag, startPoint x: 147, startPoint y: 215, endPoint x: 414, endPoint y: 55, distance: 311.3
click at [414, 55] on div "Instructions: In the text below some words are missing. Drag words from the box…" at bounding box center [283, 114] width 325 height 287
drag, startPoint x: 138, startPoint y: 216, endPoint x: 403, endPoint y: 63, distance: 306.3
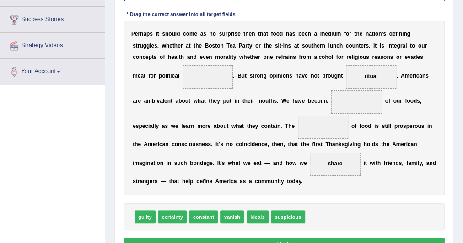
click at [212, 215] on span "constant" at bounding box center [203, 216] width 29 height 13
drag, startPoint x: 284, startPoint y: 216, endPoint x: 362, endPoint y: 82, distance: 155.6
drag, startPoint x: 279, startPoint y: 213, endPoint x: 383, endPoint y: 55, distance: 189.2
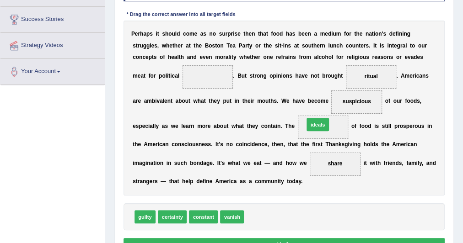
drag, startPoint x: 258, startPoint y: 215, endPoint x: 329, endPoint y: 107, distance: 128.8
drag, startPoint x: 258, startPoint y: 212, endPoint x: 367, endPoint y: 81, distance: 169.9
drag, startPoint x: 255, startPoint y: 213, endPoint x: 408, endPoint y: 45, distance: 227.4
click at [408, 45] on div "Instructions: In the text below some words are missing. Drag words from the box…" at bounding box center [283, 114] width 325 height 287
drag, startPoint x: 257, startPoint y: 222, endPoint x: 402, endPoint y: 66, distance: 212.7
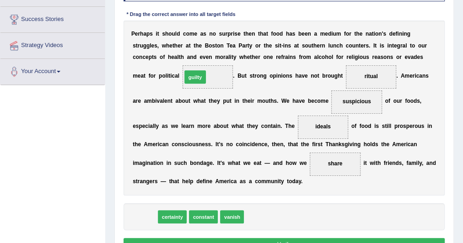
drag, startPoint x: 141, startPoint y: 218, endPoint x: 200, endPoint y: 54, distance: 174.2
click at [200, 54] on div "Instructions: In the text below some words are missing. Drag words from the box…" at bounding box center [283, 114] width 325 height 287
drag, startPoint x: 141, startPoint y: 213, endPoint x: 211, endPoint y: 52, distance: 175.6
click at [211, 52] on div "Instructions: In the text below some words are missing. Drag words from the box…" at bounding box center [283, 114] width 325 height 287
click at [152, 226] on div "guilty certainty [PERSON_NAME]" at bounding box center [285, 217] width 322 height 27
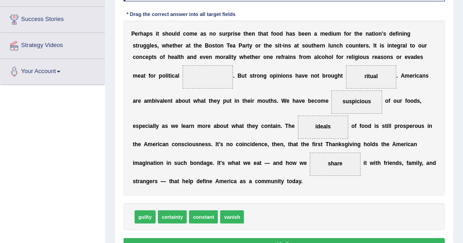
click at [152, 226] on div "guilty certainty [PERSON_NAME]" at bounding box center [285, 217] width 322 height 27
drag, startPoint x: 146, startPoint y: 217, endPoint x: 213, endPoint y: 54, distance: 176.2
click at [213, 54] on div "Instructions: In the text below some words are missing. Drag words from the box…" at bounding box center [283, 114] width 325 height 287
drag, startPoint x: 144, startPoint y: 210, endPoint x: 215, endPoint y: 84, distance: 144.6
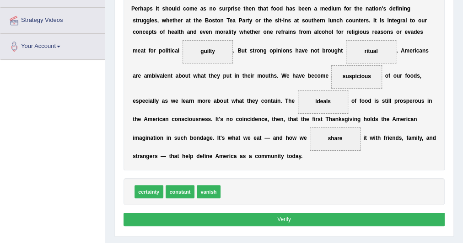
scroll to position [168, 0]
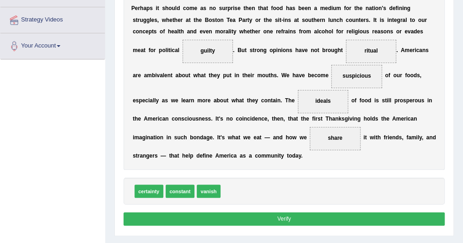
click at [246, 213] on button "Verify" at bounding box center [285, 219] width 322 height 13
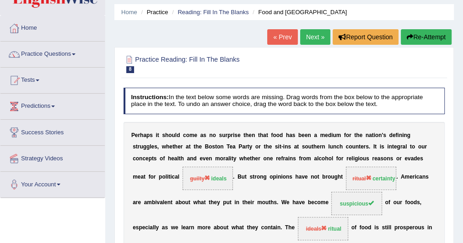
scroll to position [0, 0]
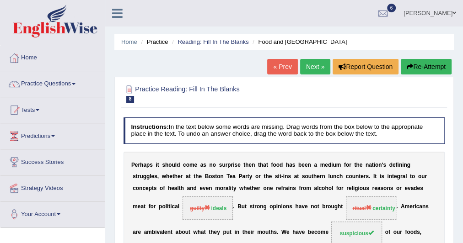
click at [306, 70] on link "Next »" at bounding box center [315, 67] width 30 height 16
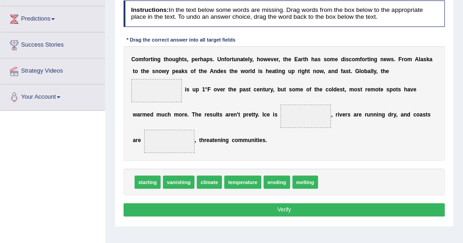
scroll to position [118, 0]
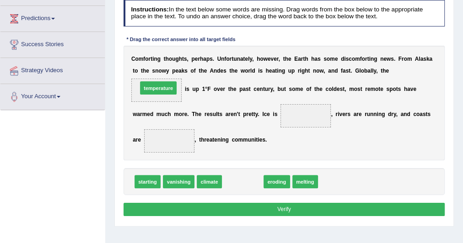
drag, startPoint x: 242, startPoint y: 181, endPoint x: 143, endPoint y: 71, distance: 148.0
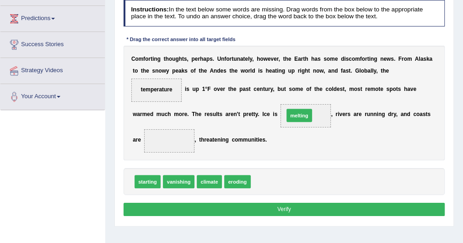
drag, startPoint x: 264, startPoint y: 183, endPoint x: 304, endPoint y: 105, distance: 87.2
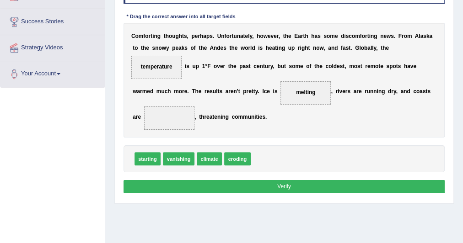
scroll to position [141, 0]
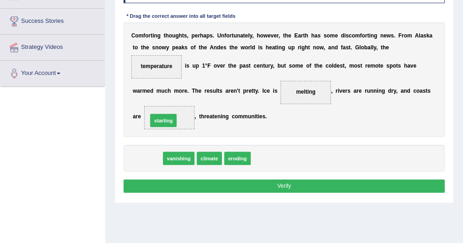
drag, startPoint x: 152, startPoint y: 159, endPoint x: 171, endPoint y: 114, distance: 48.6
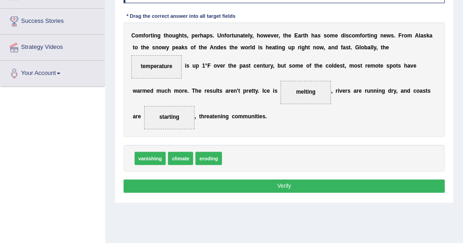
click at [196, 186] on button "Verify" at bounding box center [285, 186] width 322 height 13
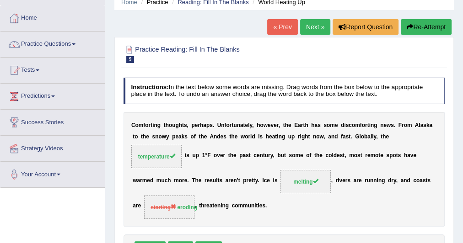
scroll to position [39, 0]
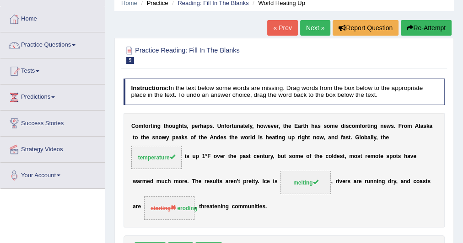
click at [304, 25] on link "Next »" at bounding box center [315, 28] width 30 height 16
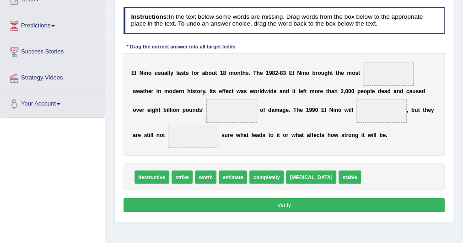
scroll to position [110, 0]
drag, startPoint x: 181, startPoint y: 175, endPoint x: 418, endPoint y: 56, distance: 265.6
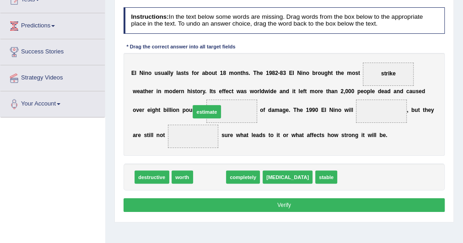
drag, startPoint x: 205, startPoint y: 175, endPoint x: 201, endPoint y: 97, distance: 77.4
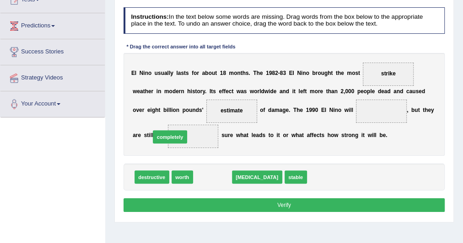
drag, startPoint x: 205, startPoint y: 174, endPoint x: 156, endPoint y: 127, distance: 68.6
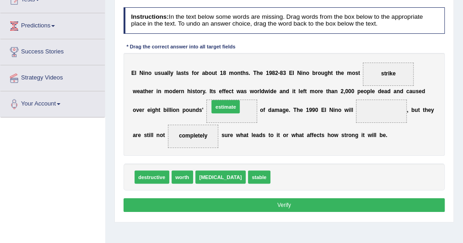
drag, startPoint x: 271, startPoint y: 176, endPoint x: 199, endPoint y: 94, distance: 108.9
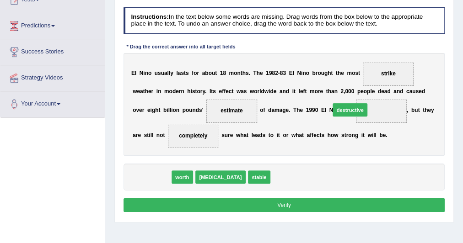
drag, startPoint x: 153, startPoint y: 177, endPoint x: 386, endPoint y: 98, distance: 246.2
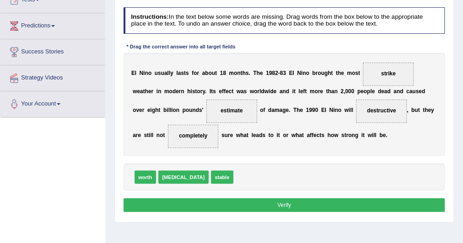
click at [299, 199] on button "Verify" at bounding box center [285, 205] width 322 height 13
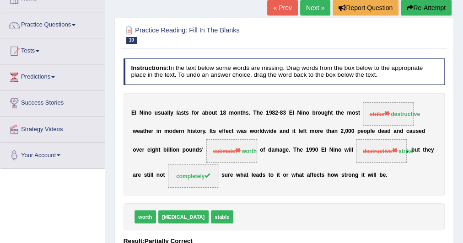
scroll to position [58, 0]
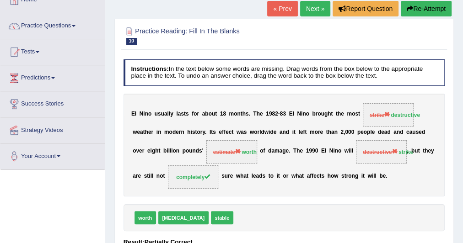
click at [317, 5] on link "Next »" at bounding box center [315, 9] width 30 height 16
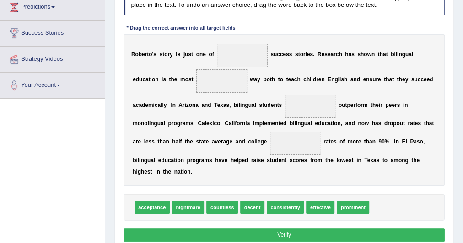
scroll to position [129, 0]
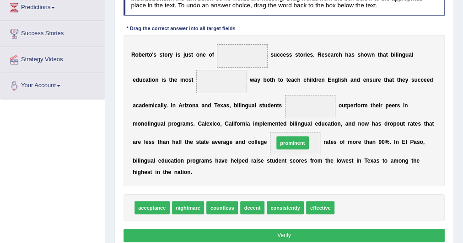
drag, startPoint x: 340, startPoint y: 204, endPoint x: 269, endPoint y: 128, distance: 104.9
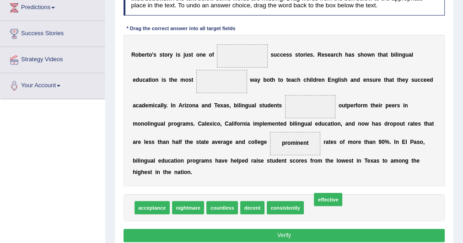
drag, startPoint x: 318, startPoint y: 204, endPoint x: 328, endPoint y: 194, distance: 13.6
drag, startPoint x: 327, startPoint y: 201, endPoint x: 220, endPoint y: 55, distance: 181.1
drag, startPoint x: 238, startPoint y: 55, endPoint x: 209, endPoint y: 89, distance: 44.8
click at [230, 206] on span "countless" at bounding box center [222, 207] width 32 height 13
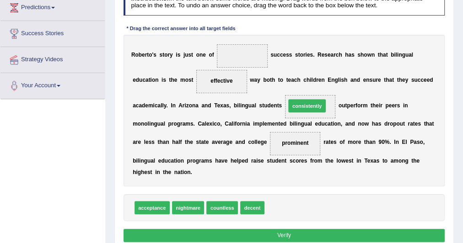
drag, startPoint x: 280, startPoint y: 205, endPoint x: 306, endPoint y: 85, distance: 123.0
click at [254, 202] on span "decent" at bounding box center [252, 207] width 24 height 13
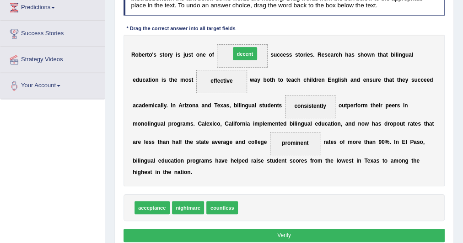
drag, startPoint x: 254, startPoint y: 202, endPoint x: 245, endPoint y: 21, distance: 180.9
click at [245, 21] on div "Instructions: In the text below some words are missing. Drag words from the box…" at bounding box center [283, 117] width 325 height 264
drag, startPoint x: 249, startPoint y: 201, endPoint x: 252, endPoint y: 33, distance: 167.9
click at [261, 231] on button "Verify" at bounding box center [285, 235] width 322 height 13
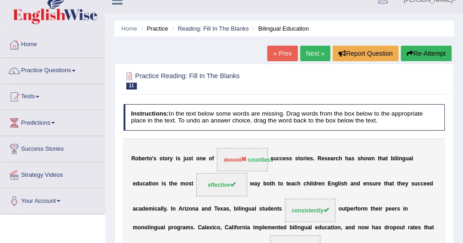
scroll to position [9, 0]
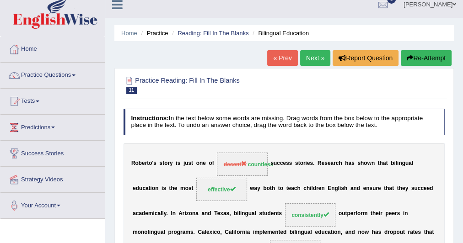
click at [318, 54] on link "Next »" at bounding box center [315, 58] width 30 height 16
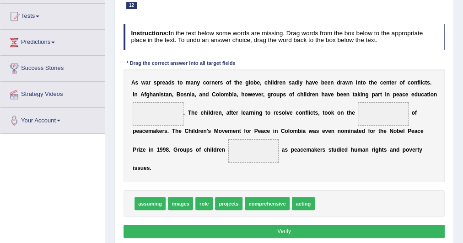
scroll to position [94, 0]
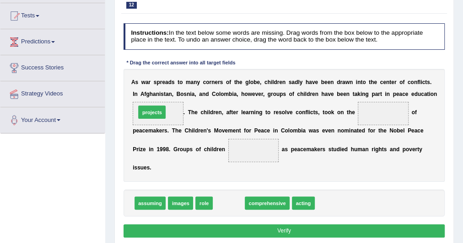
drag, startPoint x: 228, startPoint y: 201, endPoint x: 140, endPoint y: 97, distance: 136.0
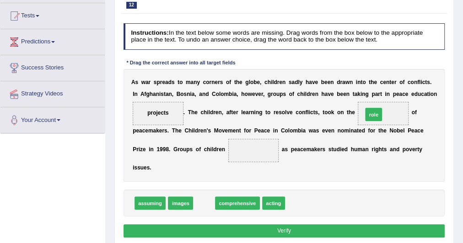
drag, startPoint x: 205, startPoint y: 204, endPoint x: 404, endPoint y: 100, distance: 225.1
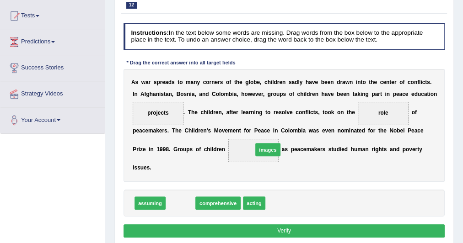
drag, startPoint x: 180, startPoint y: 204, endPoint x: 282, endPoint y: 142, distance: 120.1
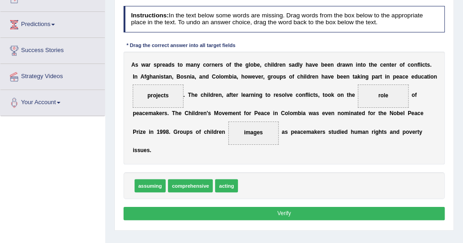
scroll to position [112, 0]
click at [281, 211] on button "Verify" at bounding box center [285, 213] width 322 height 13
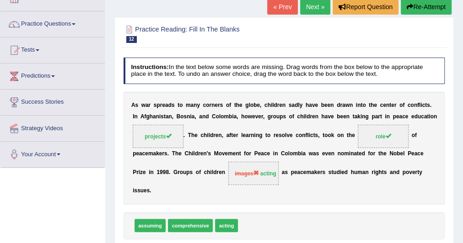
scroll to position [0, 0]
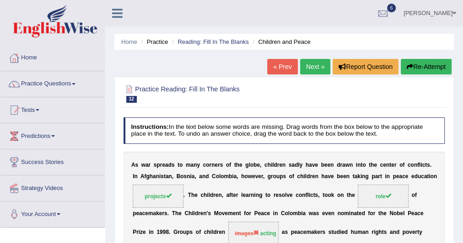
click at [308, 68] on link "Next »" at bounding box center [315, 67] width 30 height 16
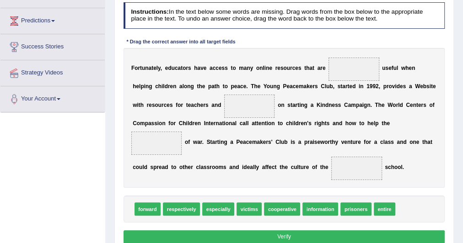
scroll to position [115, 0]
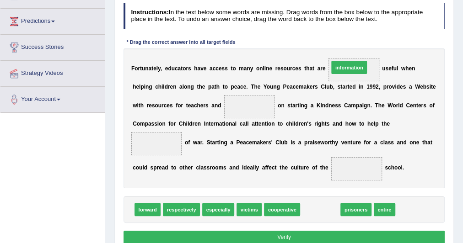
drag, startPoint x: 318, startPoint y: 204, endPoint x: 352, endPoint y: 37, distance: 171.3
click at [352, 37] on div "Instructions: In the text below some words are missing. Drag words from the box…" at bounding box center [283, 125] width 325 height 252
drag, startPoint x: 309, startPoint y: 211, endPoint x: 344, endPoint y: 48, distance: 167.6
click at [344, 48] on div "Instructions: In the text below some words are missing. Drag words from the box…" at bounding box center [283, 125] width 325 height 252
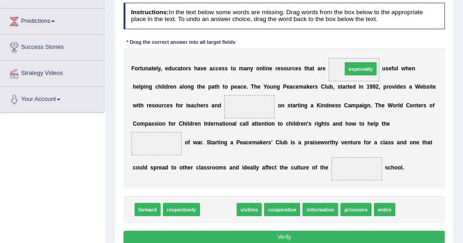
drag, startPoint x: 229, startPoint y: 207, endPoint x: 397, endPoint y: 41, distance: 235.5
click at [397, 41] on div "Instructions: In the text below some words are missing. Drag words from the box…" at bounding box center [283, 125] width 325 height 252
drag, startPoint x: 226, startPoint y: 210, endPoint x: 381, endPoint y: 69, distance: 210.2
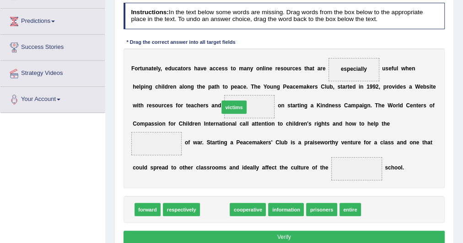
drag, startPoint x: 215, startPoint y: 211, endPoint x: 237, endPoint y: 91, distance: 122.8
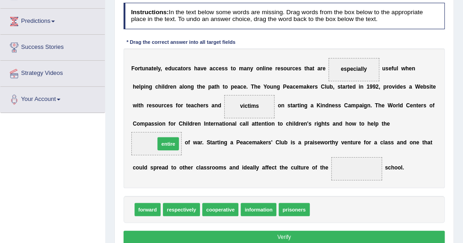
drag, startPoint x: 313, startPoint y: 212, endPoint x: 132, endPoint y: 134, distance: 197.6
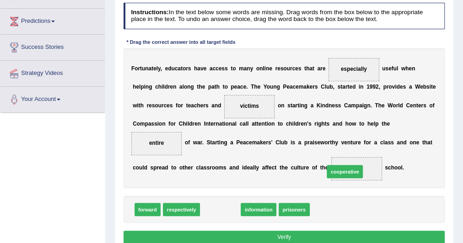
drag, startPoint x: 213, startPoint y: 207, endPoint x: 359, endPoint y: 162, distance: 153.2
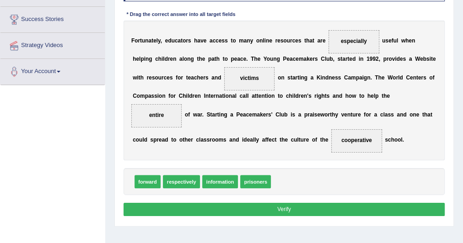
scroll to position [143, 0]
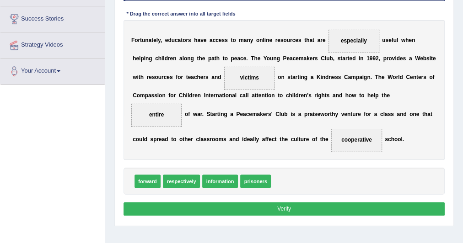
drag, startPoint x: 345, startPoint y: 172, endPoint x: 322, endPoint y: 206, distance: 40.9
click at [322, 206] on div "Instructions: In the text below some words are missing. Drag words from the box…" at bounding box center [283, 97] width 325 height 252
click at [322, 206] on button "Verify" at bounding box center [285, 209] width 322 height 13
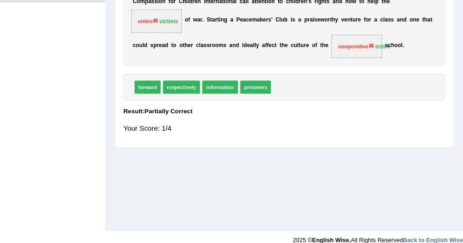
scroll to position [237, 0]
